Goal: Find specific page/section: Find specific page/section

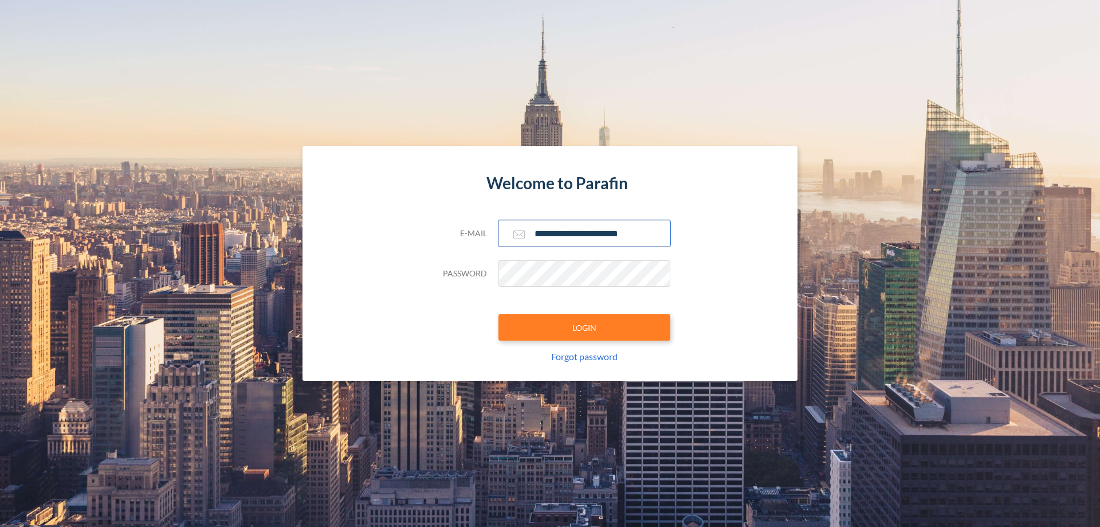
type input "**********"
click at [584, 327] on button "LOGIN" at bounding box center [585, 327] width 172 height 26
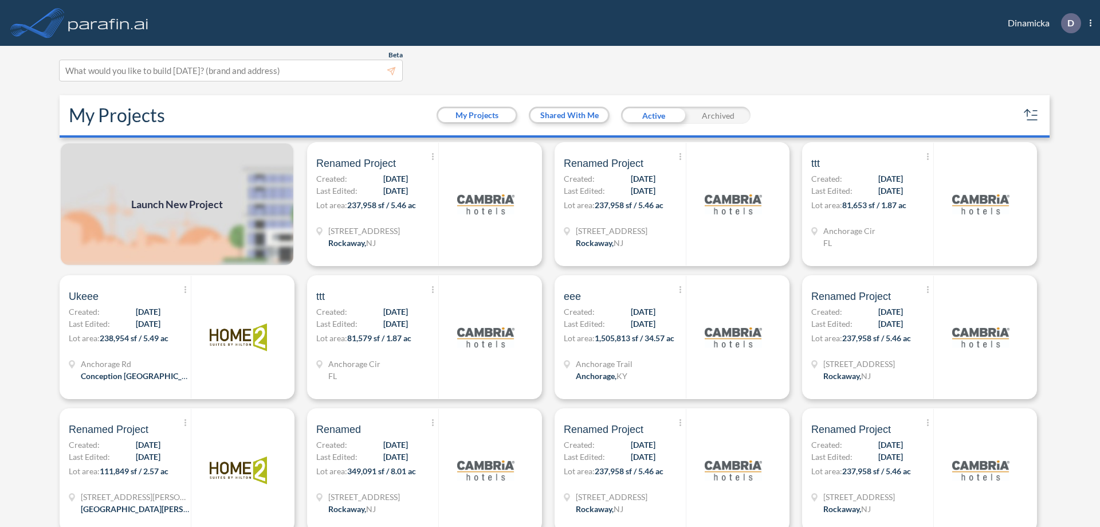
scroll to position [3, 0]
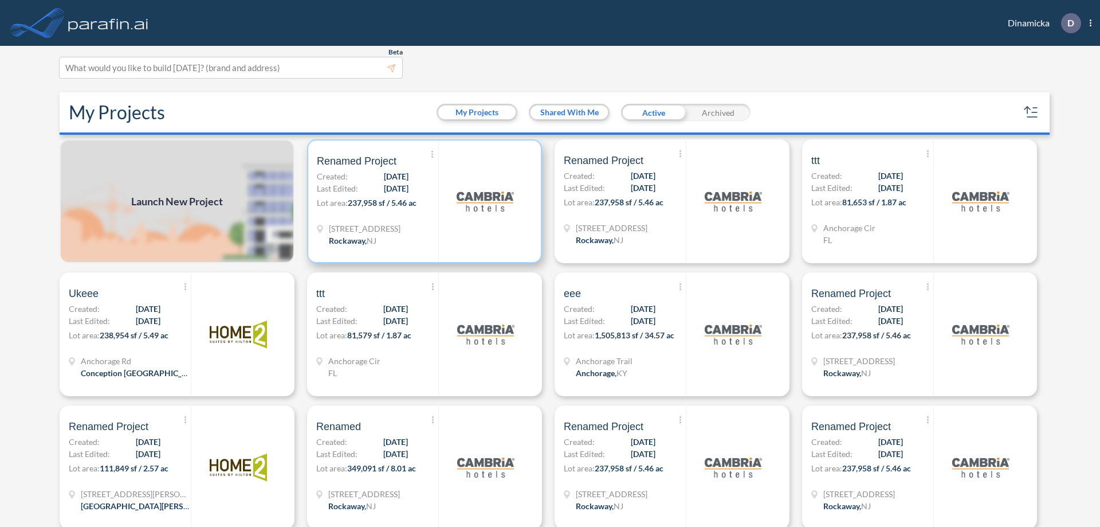
click at [422, 201] on p "Lot area: 237,958 sf / 5.46 ac" at bounding box center [377, 205] width 121 height 17
